Goal: Task Accomplishment & Management: Complete application form

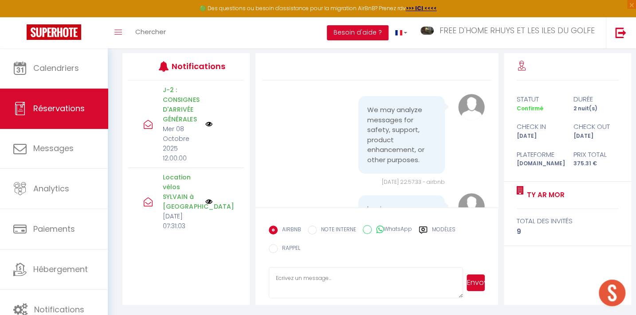
scroll to position [3501, 0]
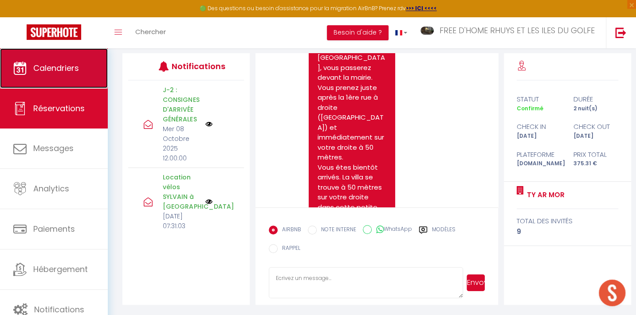
click at [63, 71] on span "Calendriers" at bounding box center [56, 68] width 46 height 11
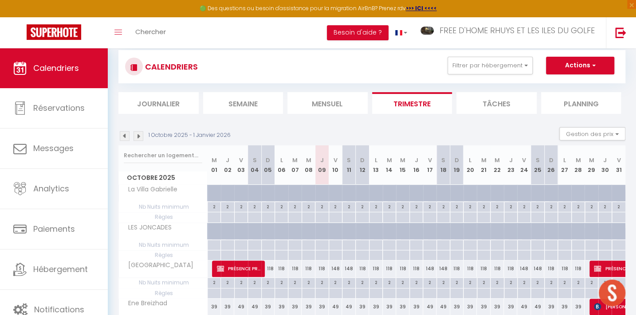
scroll to position [161, 0]
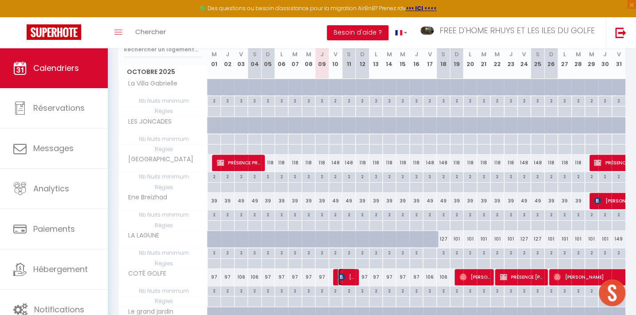
click at [348, 273] on span "[PERSON_NAME]" at bounding box center [347, 277] width 18 height 17
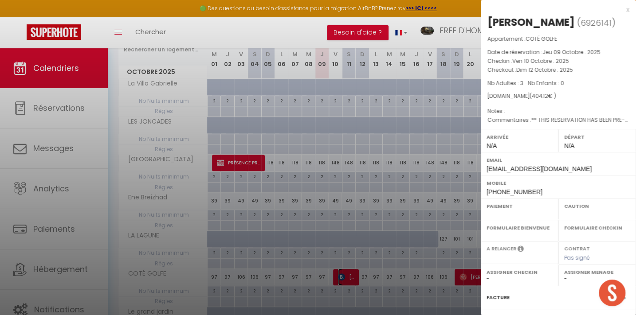
select select "OK"
select select "KO"
select select "0"
select select "1"
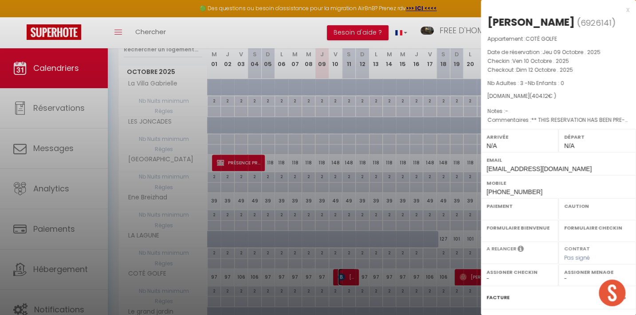
select select
select select "31797"
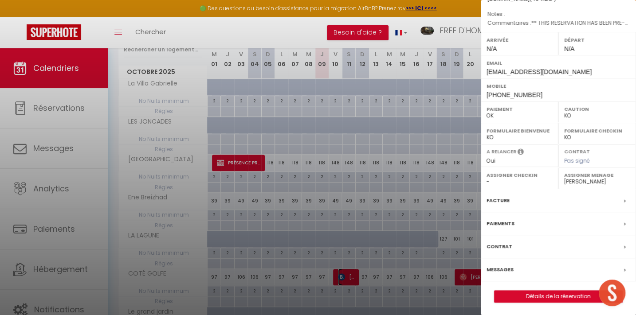
scroll to position [363, 0]
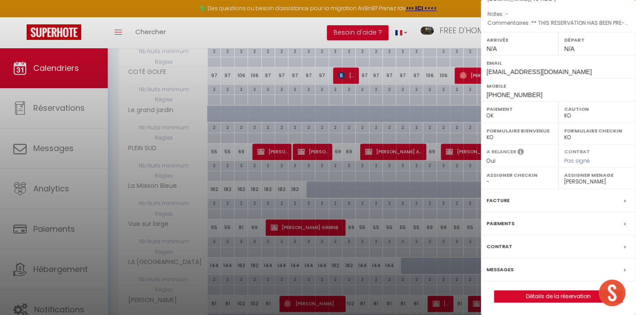
click at [500, 267] on label "Messages" at bounding box center [500, 269] width 27 height 9
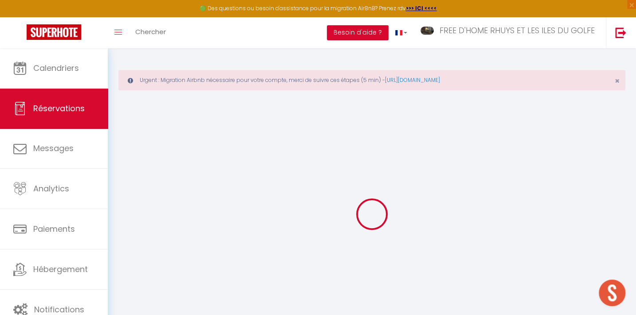
select select
checkbox input "false"
select select
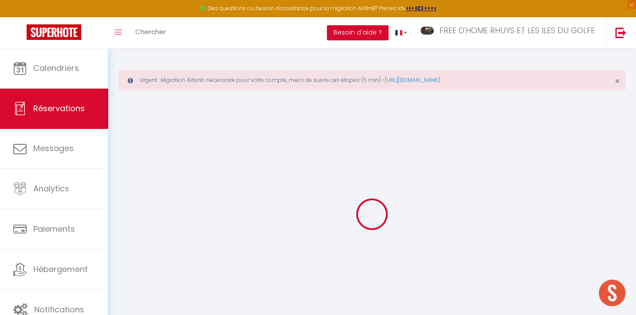
checkbox input "false"
type textarea "** THIS RESERVATION HAS BEEN PRE-PAID ** BOOKING NOTE : Payment charge is EUR 5…"
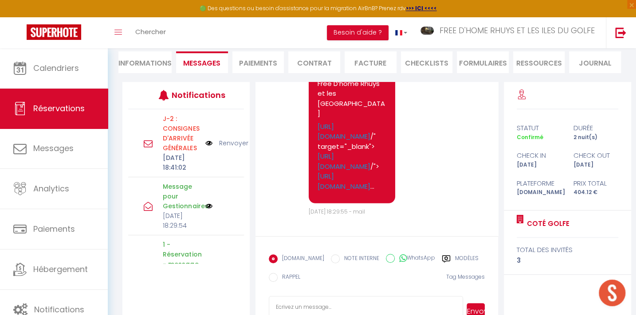
scroll to position [149, 0]
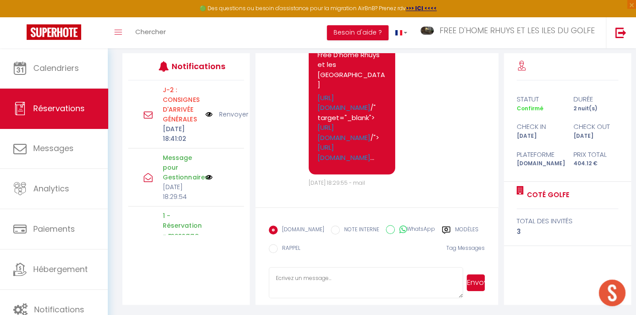
click at [284, 279] on textarea at bounding box center [366, 283] width 195 height 31
paste textarea "Loremip Dolo sitam consect adi el seddoe temp incid utlaboree DOLO MAGNA Aliq e…"
type textarea "Loremip Dolo sitam consect adi el seddoe temp incid utlaboree DOLO MAGNA Aliq e…"
click at [475, 280] on button "Envoyer" at bounding box center [476, 283] width 18 height 17
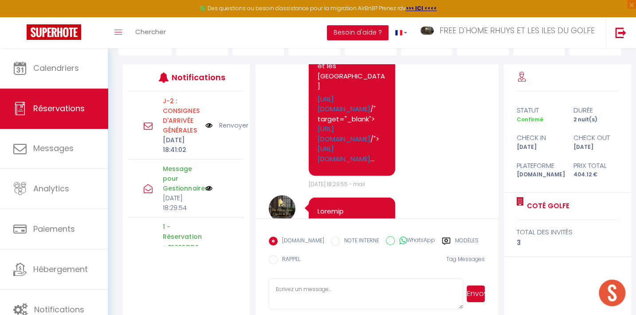
scroll to position [149, 0]
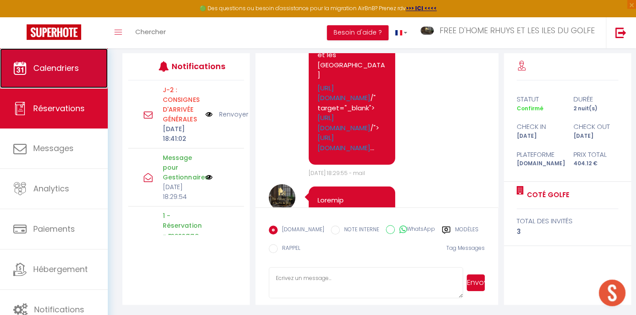
click at [54, 68] on span "Calendriers" at bounding box center [56, 68] width 46 height 11
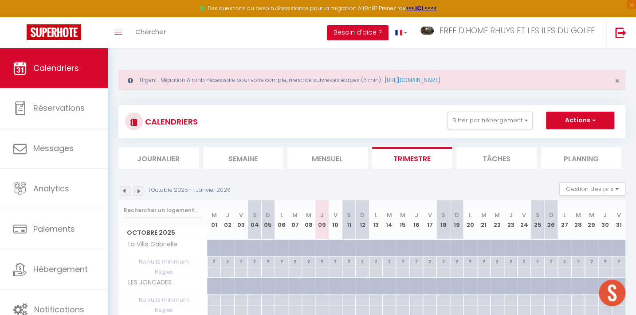
click at [344, 153] on li "Mensuel" at bounding box center [328, 158] width 80 height 22
click at [510, 124] on button "Filtrer par hébergement" at bounding box center [490, 121] width 85 height 18
click at [355, 151] on li "Mensuel" at bounding box center [328, 158] width 80 height 22
click at [346, 154] on li "Mensuel" at bounding box center [328, 158] width 80 height 22
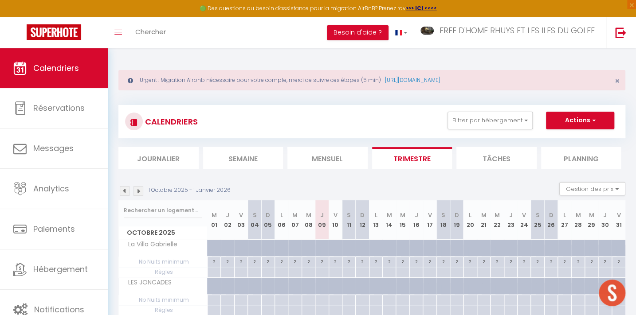
click at [346, 151] on div at bounding box center [318, 157] width 636 height 315
select select
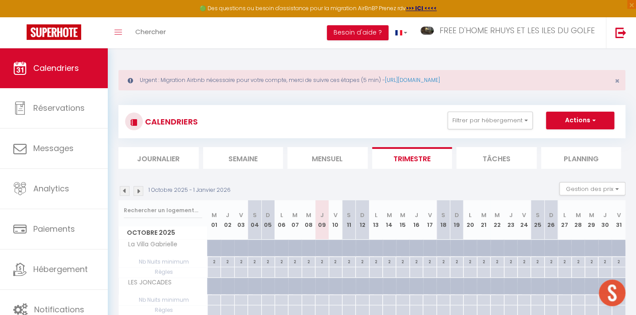
select select
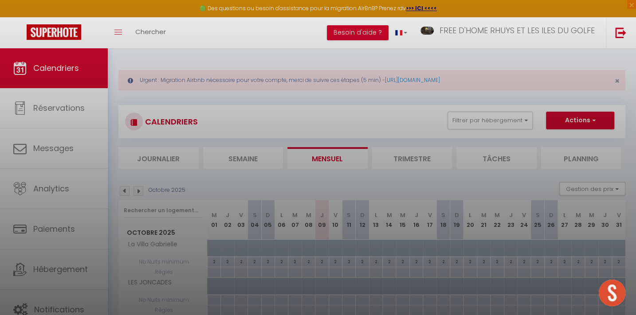
scroll to position [282, 0]
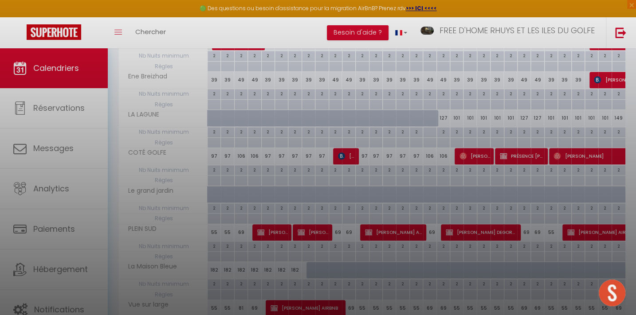
select select
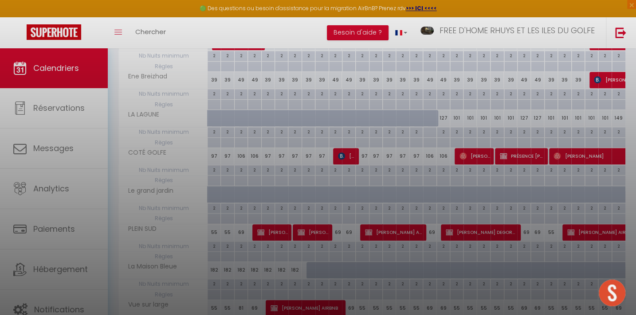
select select
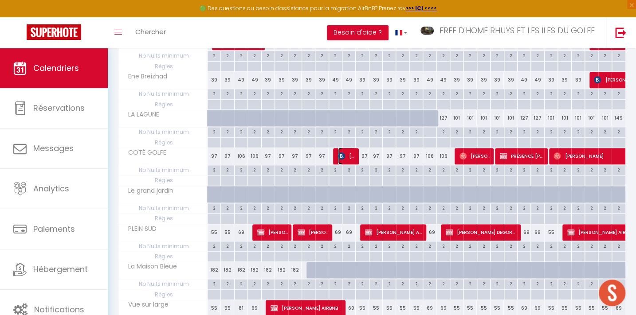
click at [345, 156] on span "[PERSON_NAME]" at bounding box center [347, 156] width 18 height 17
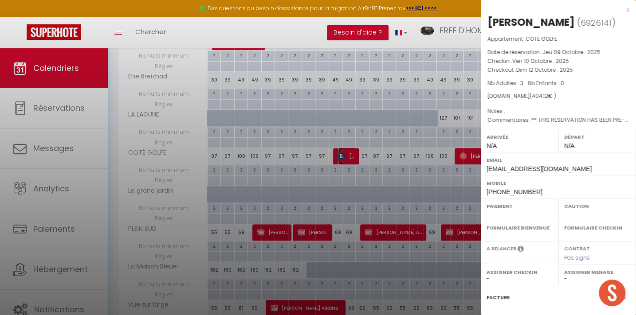
select select "OK"
select select "KO"
select select "0"
select select "1"
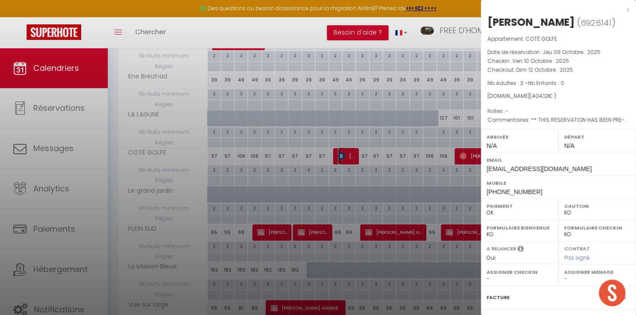
select select
select select "31797"
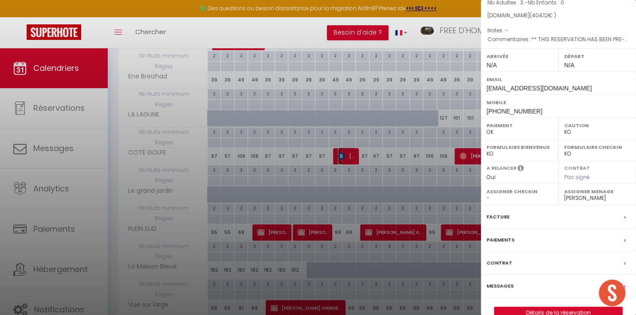
scroll to position [97, 0]
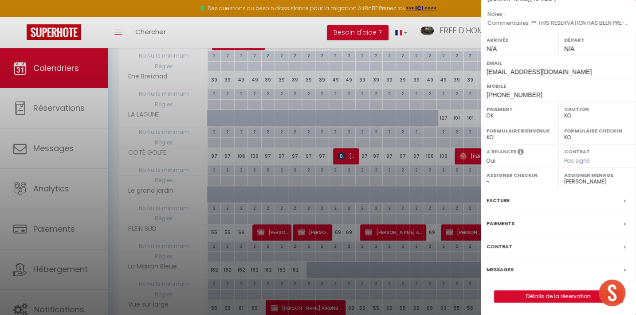
click at [501, 268] on label "Messages" at bounding box center [500, 269] width 27 height 9
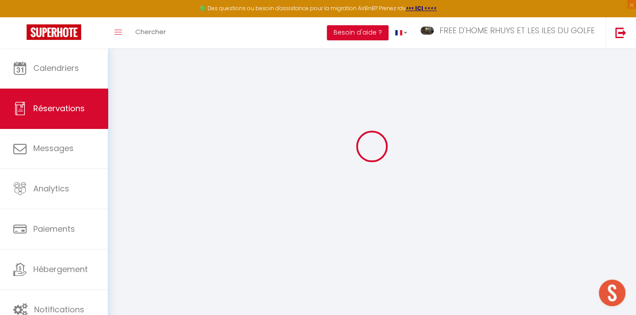
scroll to position [48, 0]
type input "[PERSON_NAME]"
type input "[EMAIL_ADDRESS][DOMAIN_NAME]"
type input "[PHONE_NUMBER]"
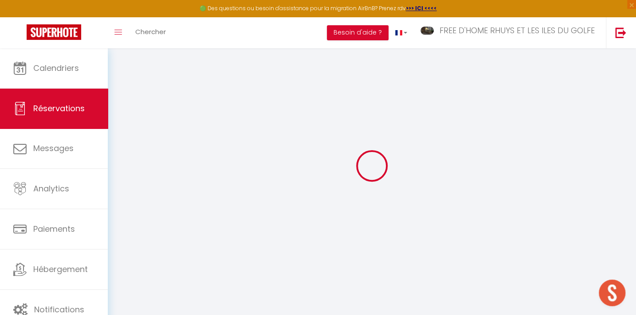
type input "."
select select "CZ"
type input "58.83"
type input "5.66"
select select "37936"
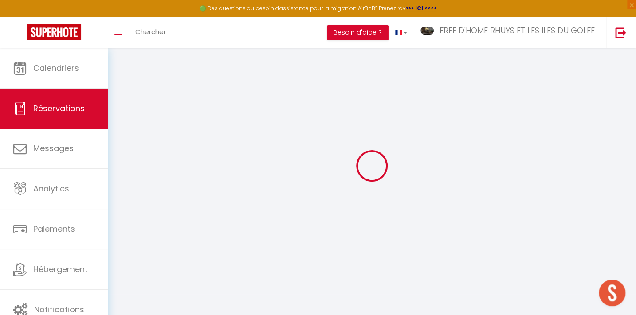
select select "1"
select select
type input "3"
select select "12"
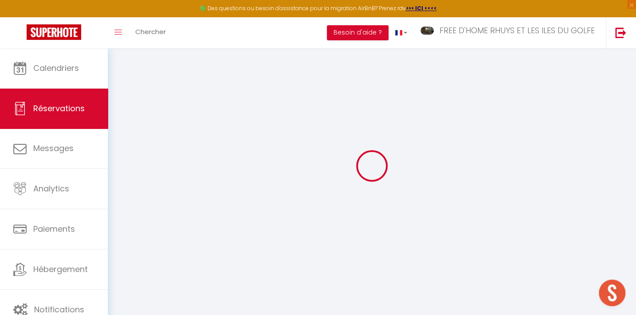
select select
type input "262.2"
checkbox input "false"
type input "0"
select select "2"
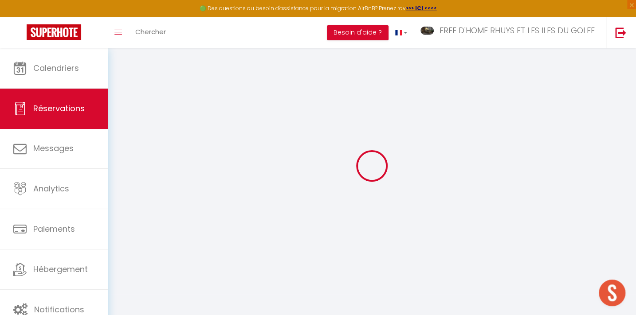
type input "100"
type input "0"
select select
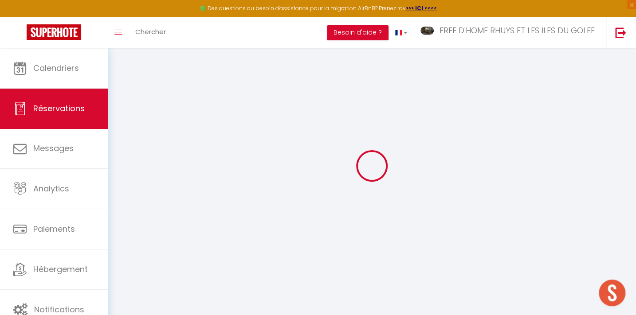
select select "14"
checkbox input "false"
select select
checkbox input "false"
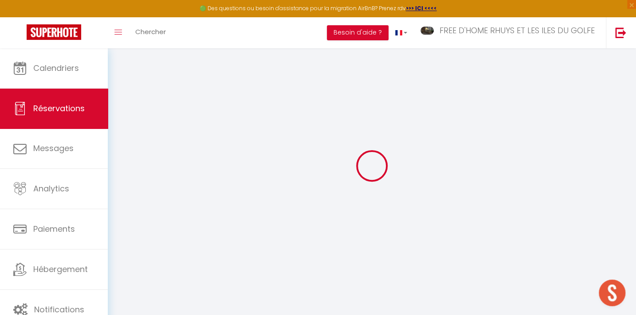
select select
checkbox input "false"
type textarea "** THIS RESERVATION HAS BEEN PRE-PAID ** BOOKING NOTE : Payment charge is EUR 5…"
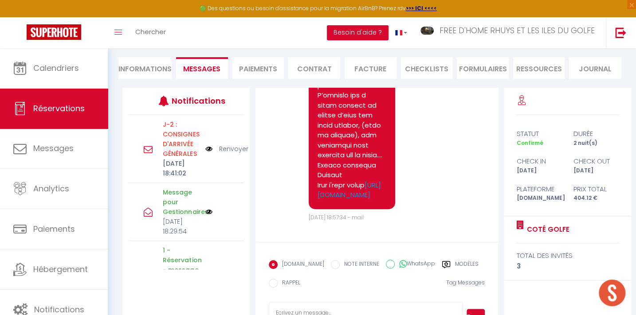
scroll to position [149, 0]
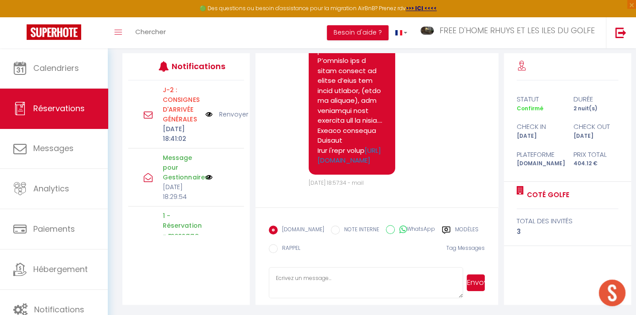
click at [228, 119] on link "Renvoyer" at bounding box center [233, 115] width 29 height 10
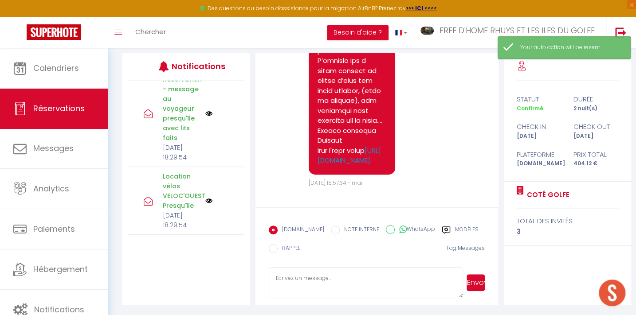
scroll to position [234, 0]
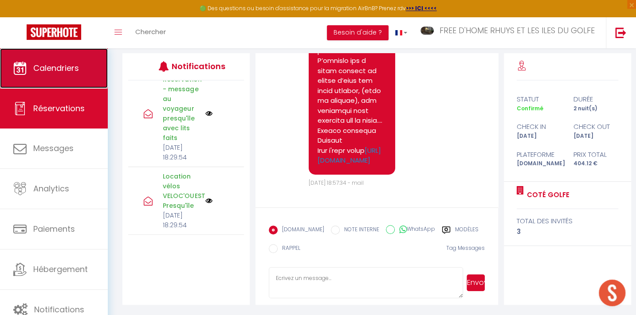
click at [41, 61] on link "Calendriers" at bounding box center [54, 68] width 108 height 40
